Goal: Transaction & Acquisition: Purchase product/service

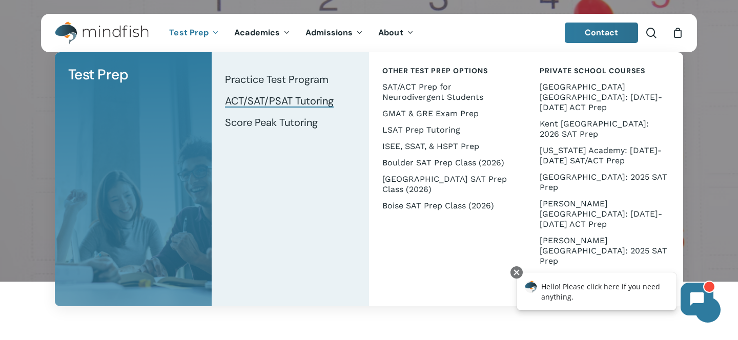
click at [286, 100] on span "ACT/SAT/PSAT Tutoring" at bounding box center [279, 100] width 109 height 13
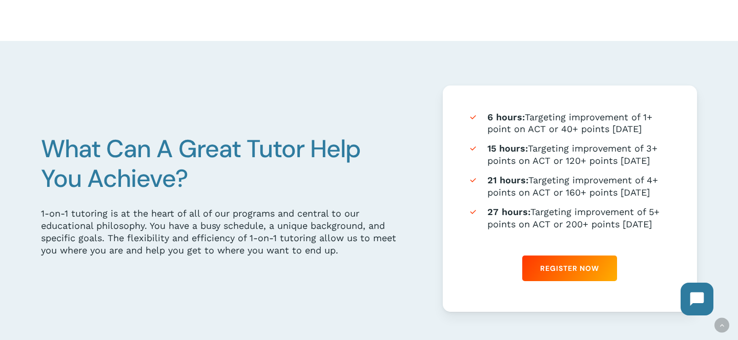
scroll to position [550, 0]
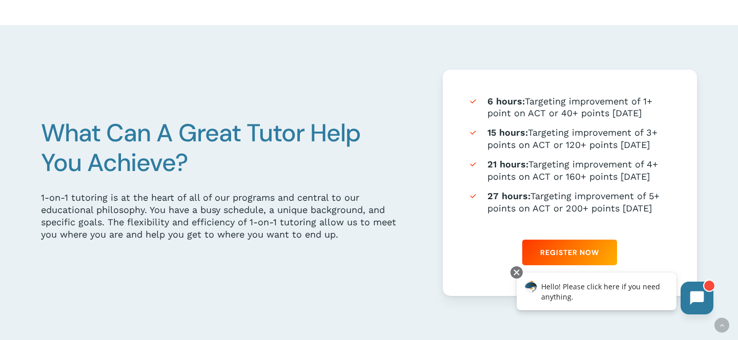
click at [708, 287] on div at bounding box center [709, 286] width 12 height 12
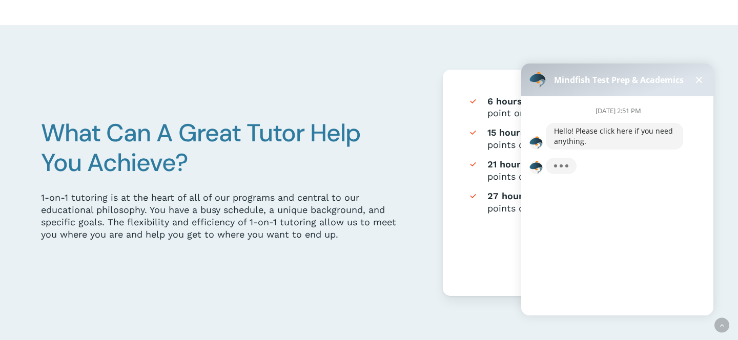
click at [698, 82] on button at bounding box center [699, 80] width 12 height 12
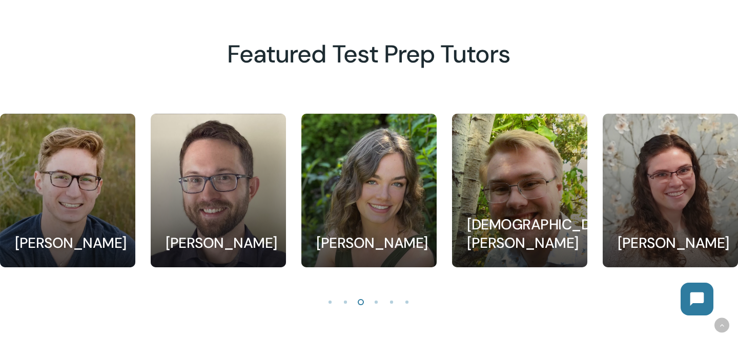
scroll to position [931, 0]
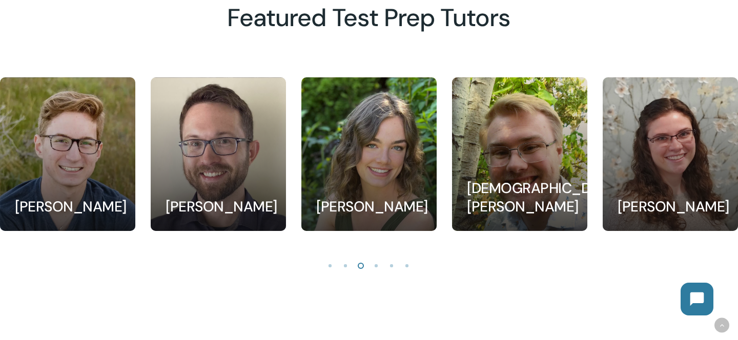
click at [376, 264] on li "Page dot 4" at bounding box center [376, 265] width 15 height 15
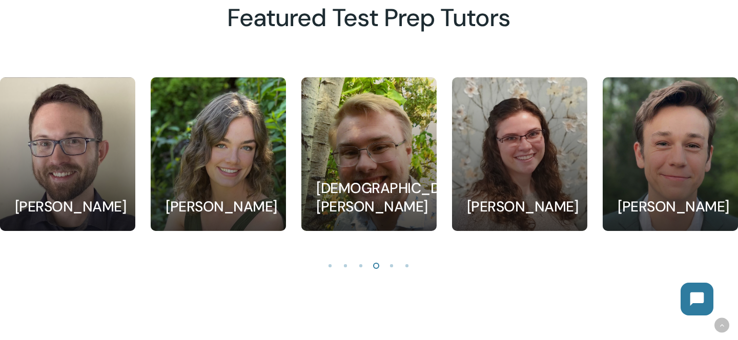
click at [390, 267] on li "Page dot 5" at bounding box center [391, 265] width 15 height 15
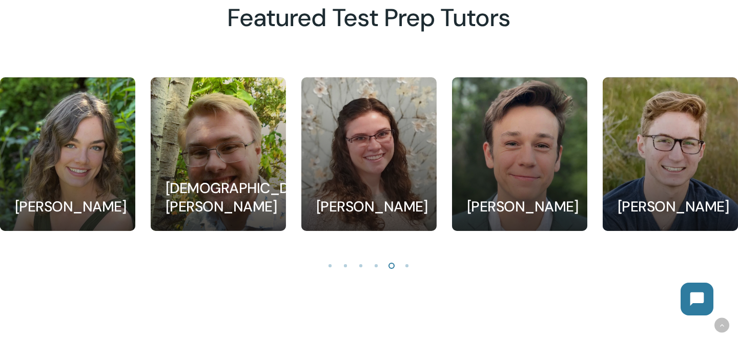
click at [407, 266] on li "Page dot 6" at bounding box center [407, 265] width 15 height 15
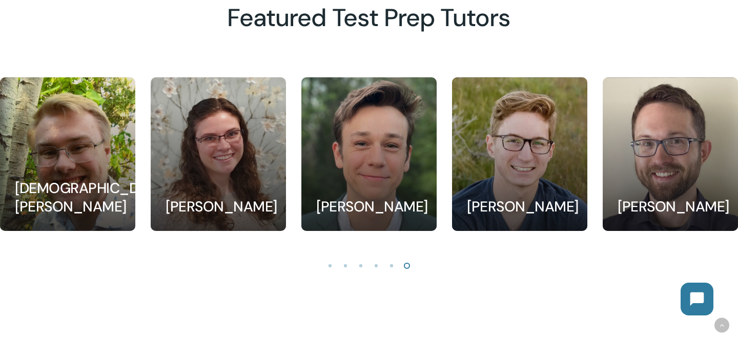
click at [333, 269] on li "Page dot 1" at bounding box center [330, 265] width 15 height 15
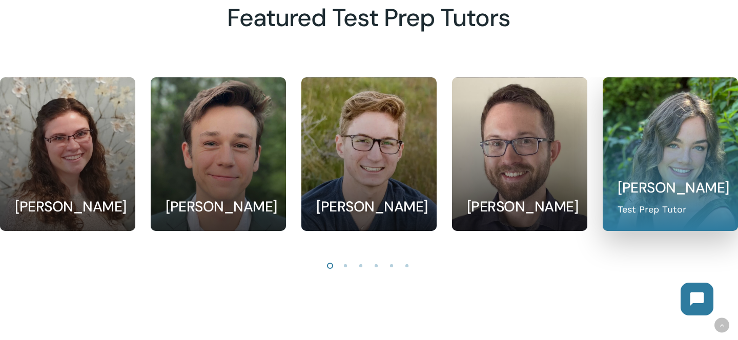
click at [651, 162] on link at bounding box center [670, 154] width 134 height 153
click at [664, 185] on link at bounding box center [670, 154] width 134 height 153
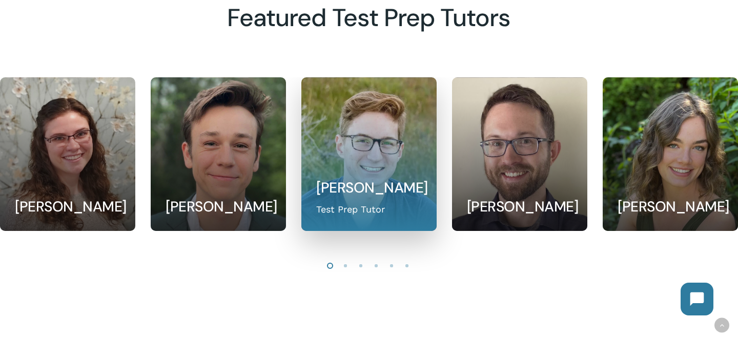
click at [360, 147] on link at bounding box center [369, 154] width 134 height 153
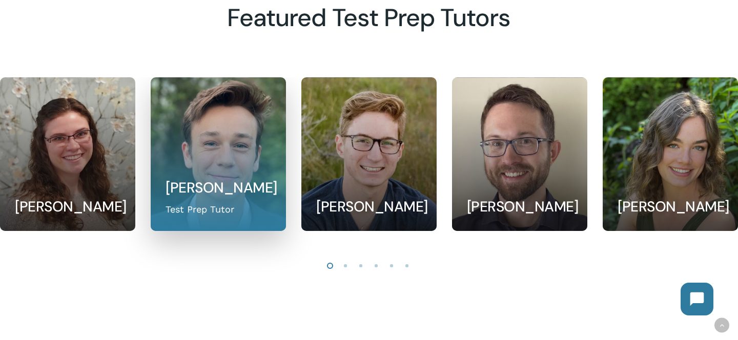
scroll to position [1244, 0]
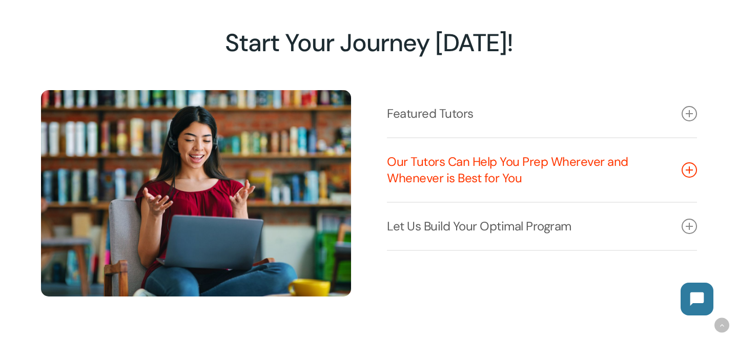
click at [687, 172] on icon at bounding box center [688, 169] width 15 height 15
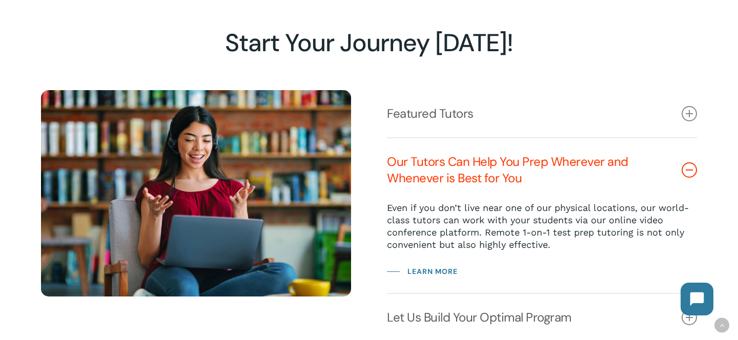
click at [687, 172] on icon at bounding box center [688, 169] width 15 height 15
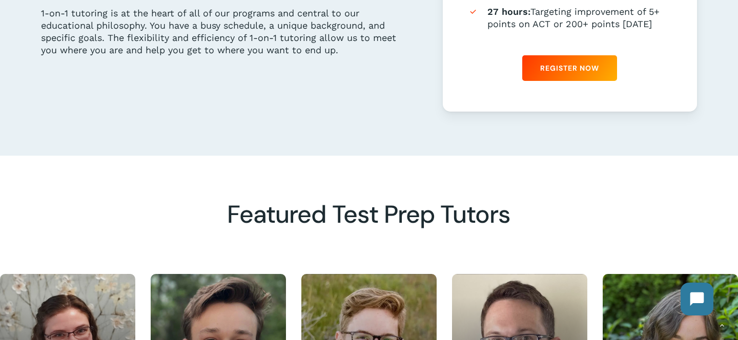
scroll to position [628, 0]
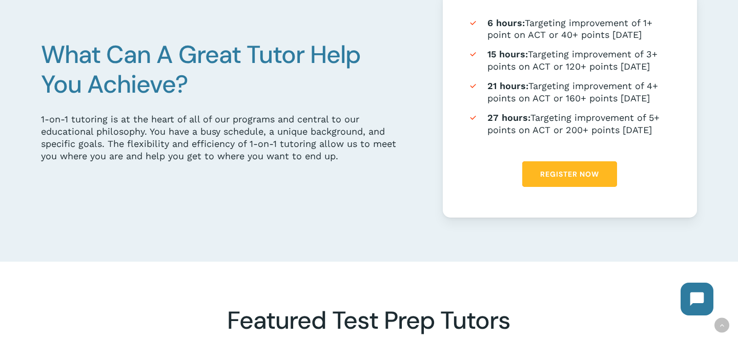
click at [576, 171] on span "Register Now" at bounding box center [569, 174] width 59 height 10
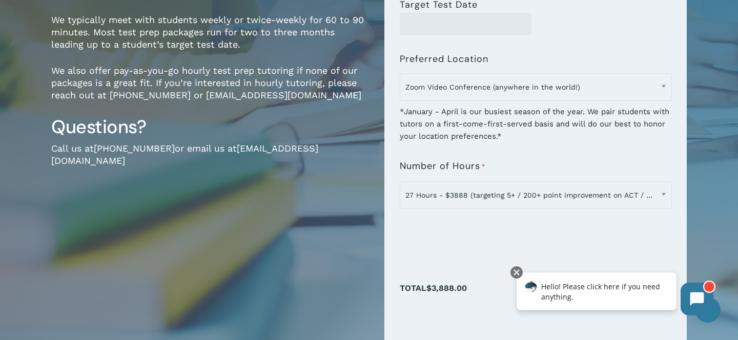
scroll to position [245, 0]
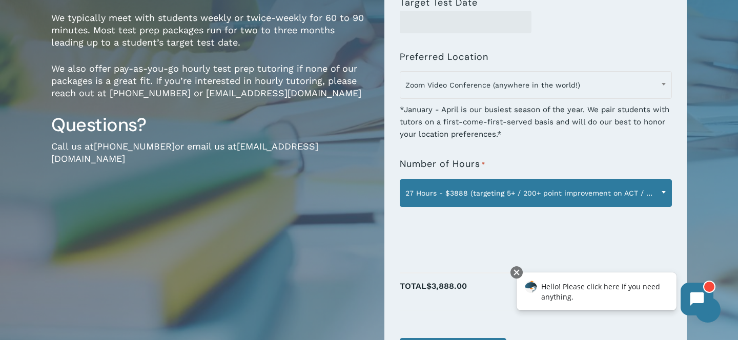
click at [660, 190] on span at bounding box center [663, 192] width 15 height 26
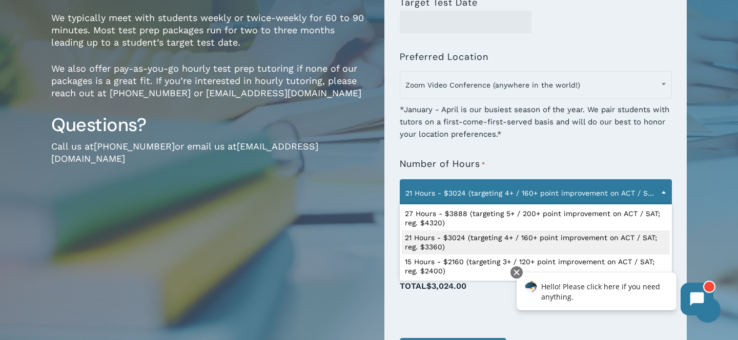
click at [662, 190] on span at bounding box center [663, 192] width 15 height 26
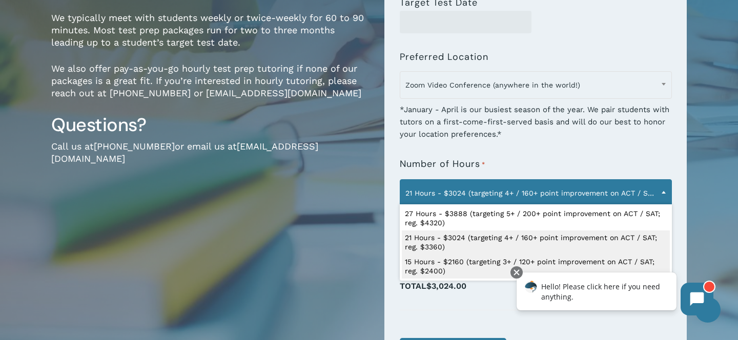
select select "**********"
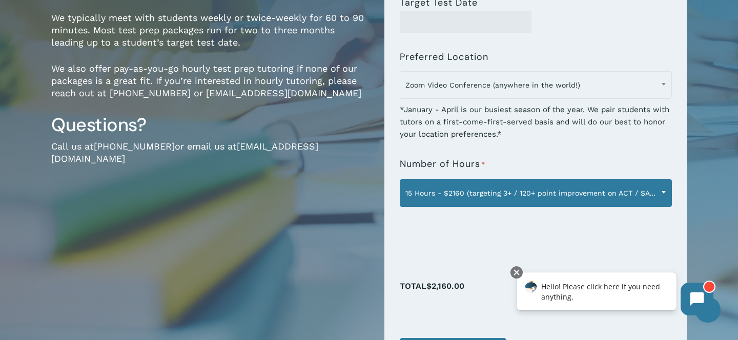
click at [564, 187] on span "15 Hours - $2160 (targeting 3+ / 120+ point improvement on ACT / SAT; reg. $240…" at bounding box center [535, 193] width 271 height 22
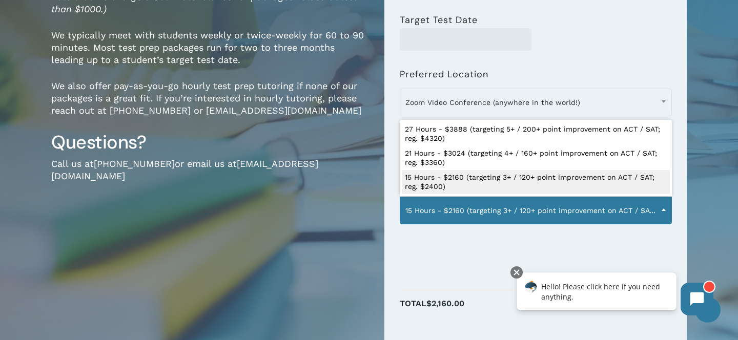
scroll to position [0, 0]
